Goal: Task Accomplishment & Management: Manage account settings

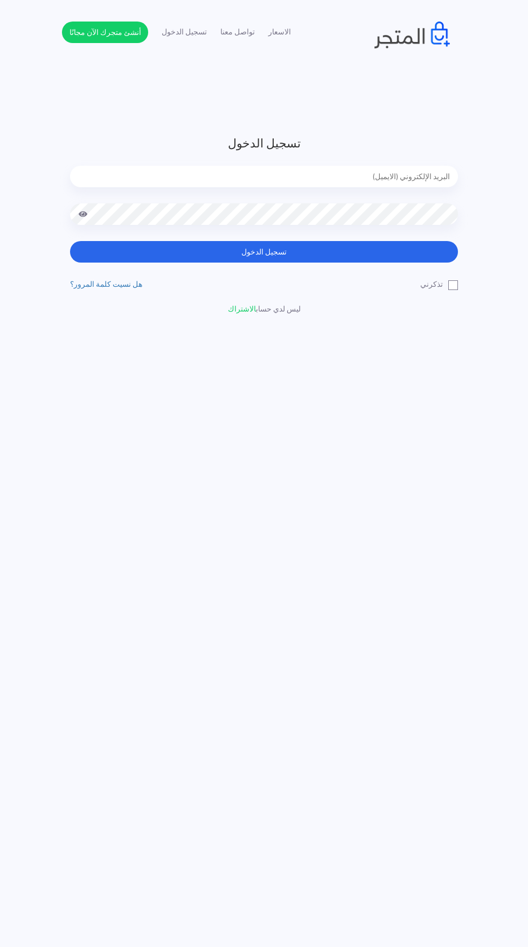
type input "[EMAIL_ADDRESS][DOMAIN_NAME]"
click at [70, 241] on button "تسجيل الدخول" at bounding box center [264, 252] width 388 height 22
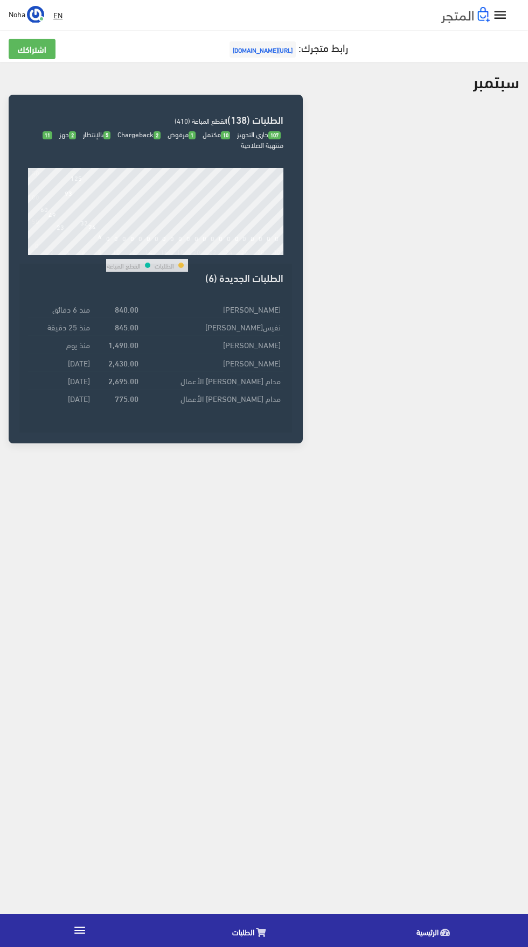
click at [85, 936] on icon "" at bounding box center [80, 931] width 14 height 14
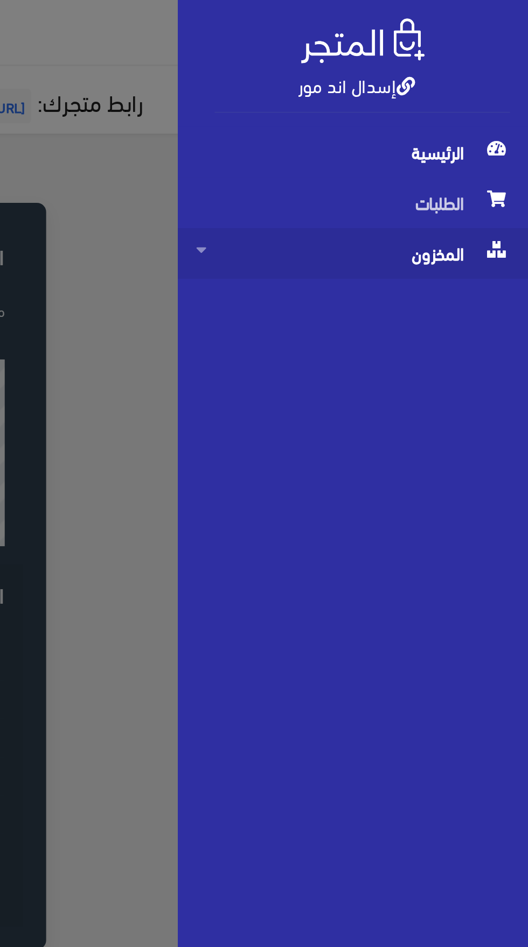
click at [497, 124] on span "المخزون" at bounding box center [446, 119] width 146 height 24
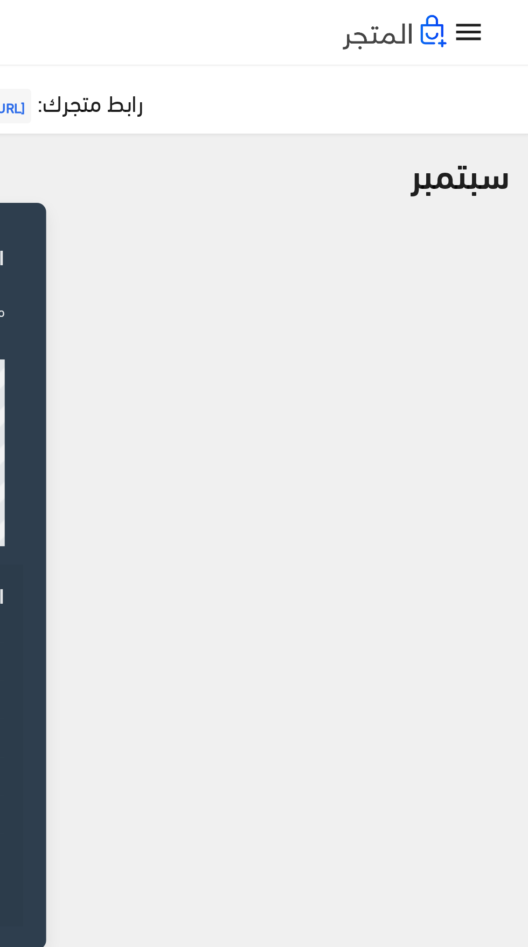
click at [499, 15] on icon "" at bounding box center [500, 16] width 16 height 16
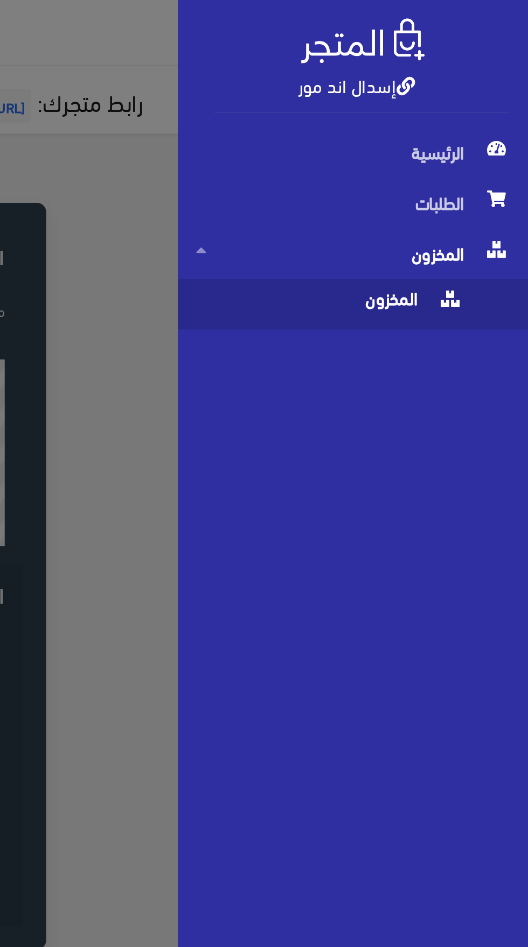
click at [434, 142] on span "المخزون" at bounding box center [435, 142] width 125 height 24
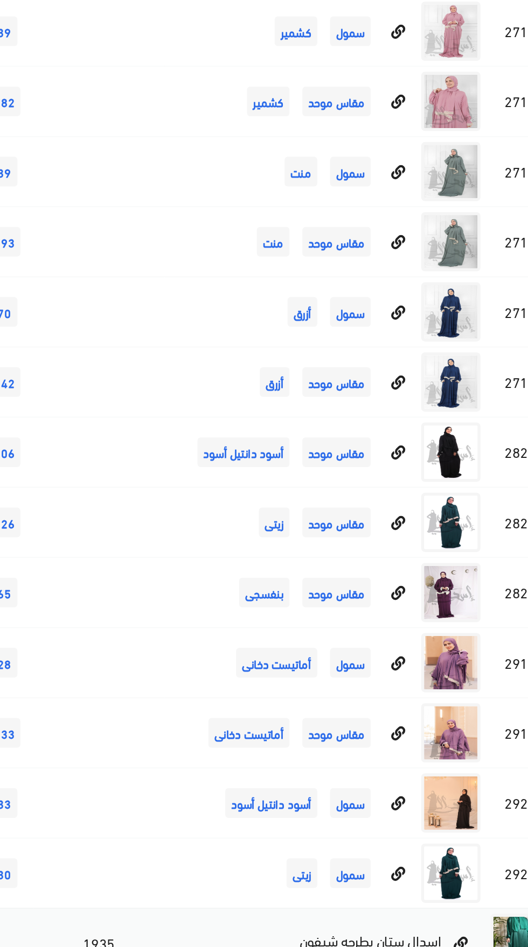
scroll to position [4369, 0]
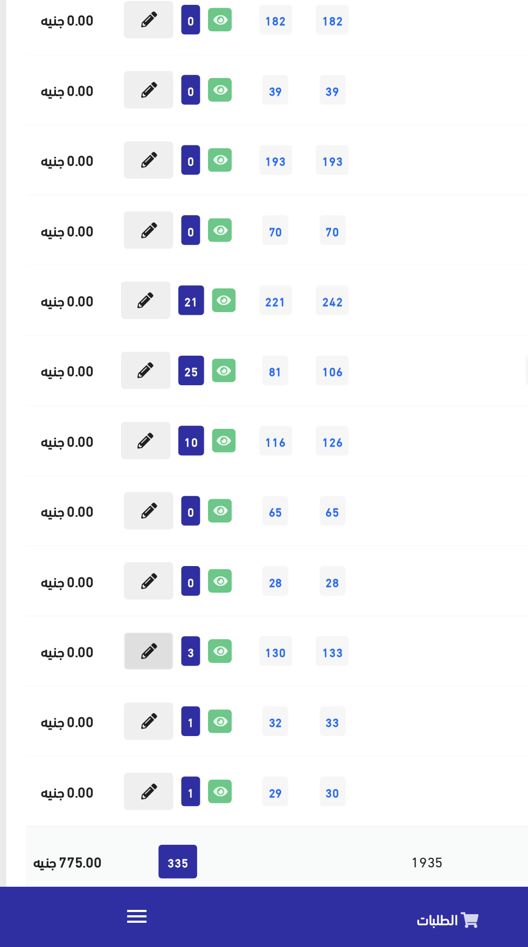
click at [89, 787] on icon at bounding box center [86, 786] width 9 height 9
type input "3"
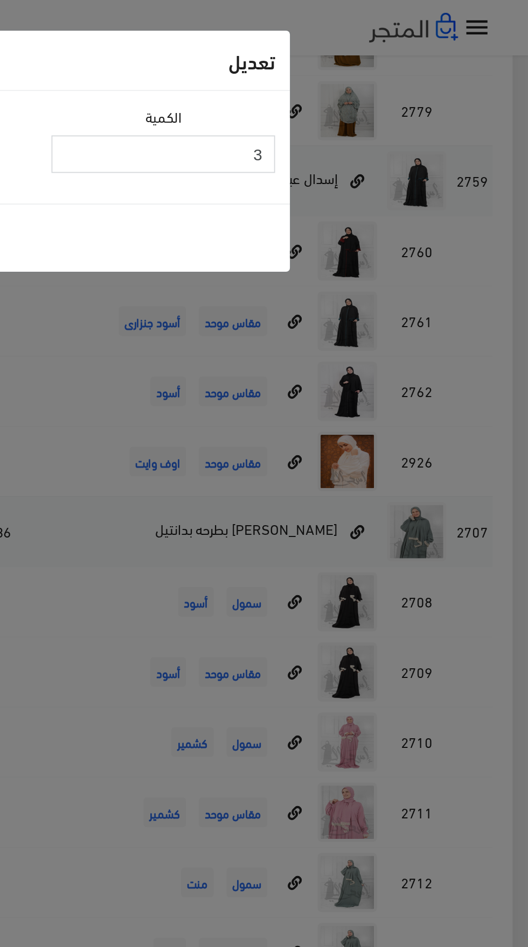
click at [348, 88] on input "3" at bounding box center [329, 84] width 122 height 20
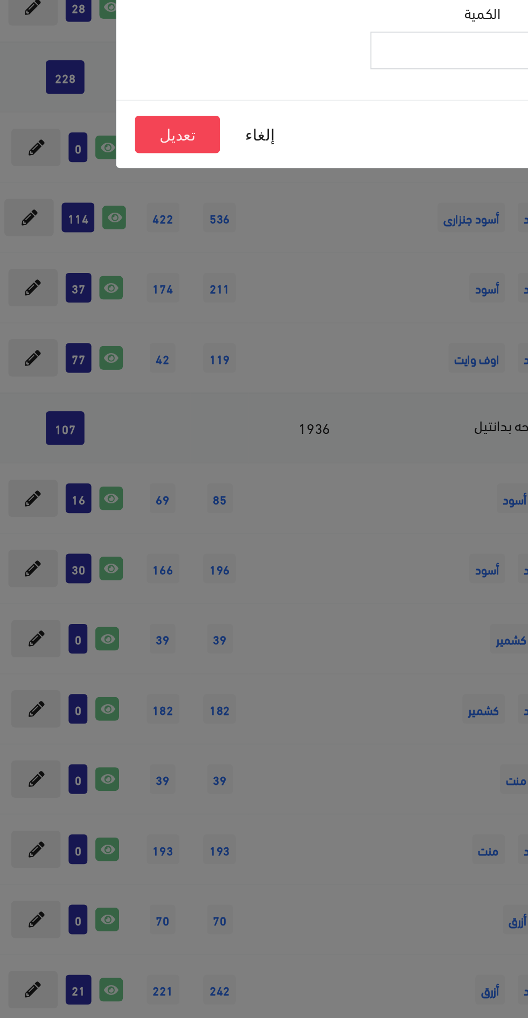
type input "2"
click at [165, 131] on button "تعديل" at bounding box center [163, 130] width 46 height 20
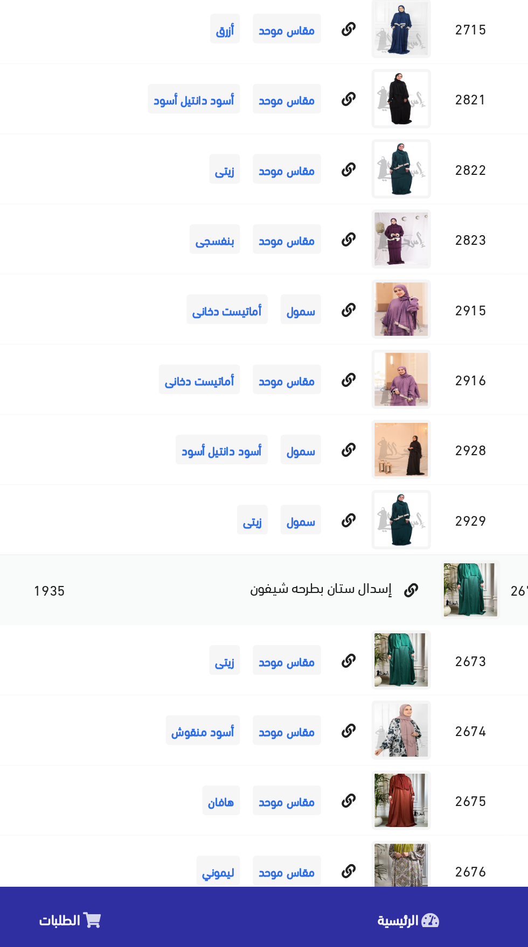
scroll to position [4517, 0]
